Goal: Find specific page/section: Find specific page/section

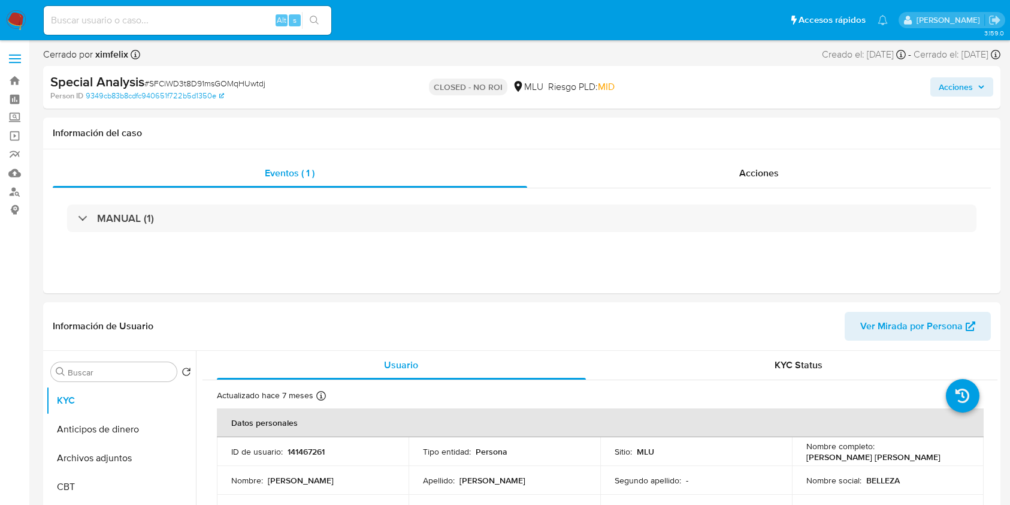
select select "10"
click at [26, 16] on img at bounding box center [16, 20] width 20 height 20
